Goal: Task Accomplishment & Management: Manage account settings

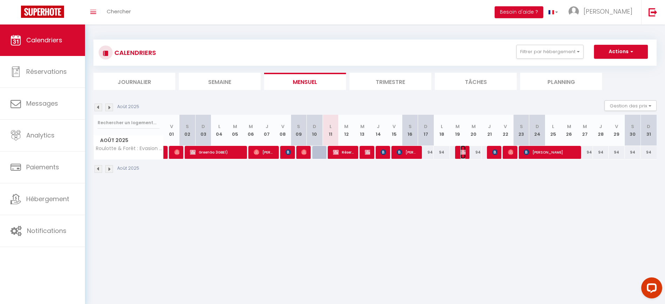
click at [461, 153] on img at bounding box center [463, 152] width 6 height 6
select select "OK"
select select "KO"
select select "0"
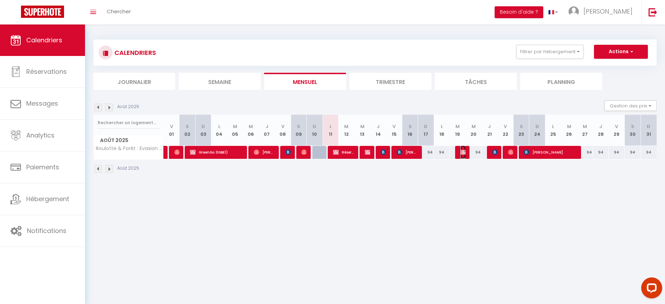
select select "1"
select select
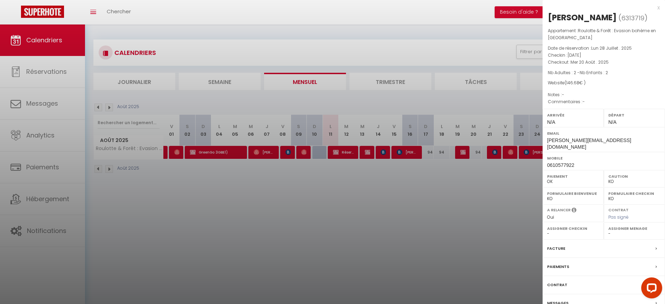
click at [448, 181] on div at bounding box center [332, 152] width 665 height 304
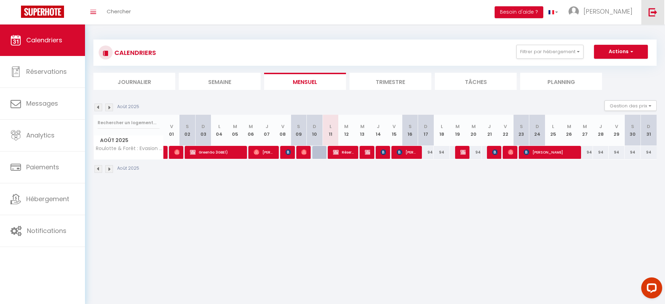
click at [645, 10] on link at bounding box center [652, 12] width 23 height 24
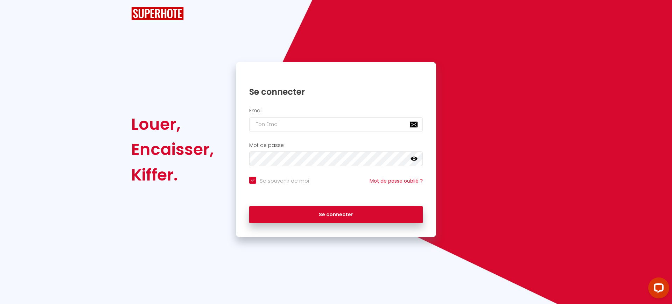
checkbox input "true"
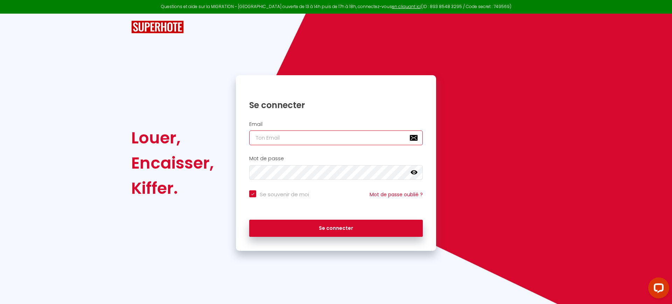
click at [305, 136] on input "email" at bounding box center [336, 137] width 174 height 15
paste input "[EMAIL_ADDRESS][DOMAIN_NAME]"
type input "[EMAIL_ADDRESS][DOMAIN_NAME]"
checkbox input "true"
type input "[EMAIL_ADDRESS][DOMAIN_NAME]"
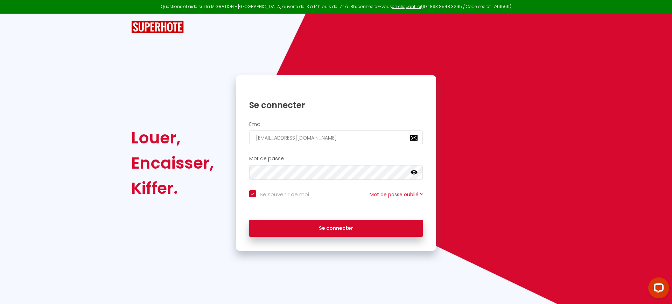
click at [280, 200] on div "Se souvenir de moi Mot de passe oublié ?" at bounding box center [336, 197] width 200 height 15
click at [282, 195] on input "Se souvenir de moi" at bounding box center [279, 193] width 60 height 7
checkbox input "false"
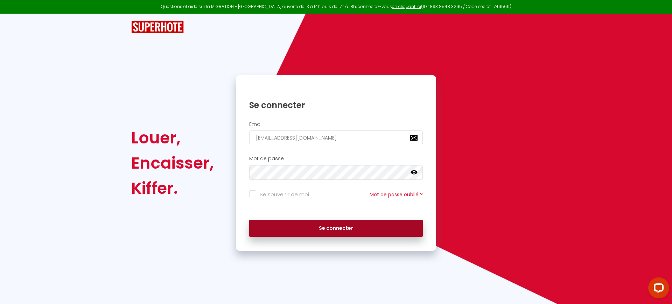
click at [299, 233] on button "Se connecter" at bounding box center [336, 228] width 174 height 17
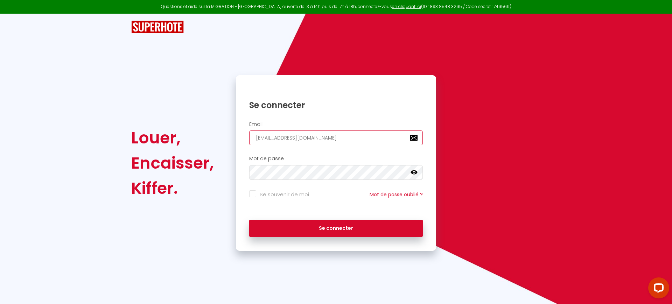
drag, startPoint x: 346, startPoint y: 138, endPoint x: 216, endPoint y: 121, distance: 132.0
click at [236, 127] on div "Email [EMAIL_ADDRESS][DOMAIN_NAME]" at bounding box center [336, 133] width 200 height 24
paste input "nc.conciergerie62"
type input "[EMAIL_ADDRESS][DOMAIN_NAME]"
click at [249, 220] on button "Se connecter" at bounding box center [336, 228] width 174 height 17
